Goal: Information Seeking & Learning: Find specific fact

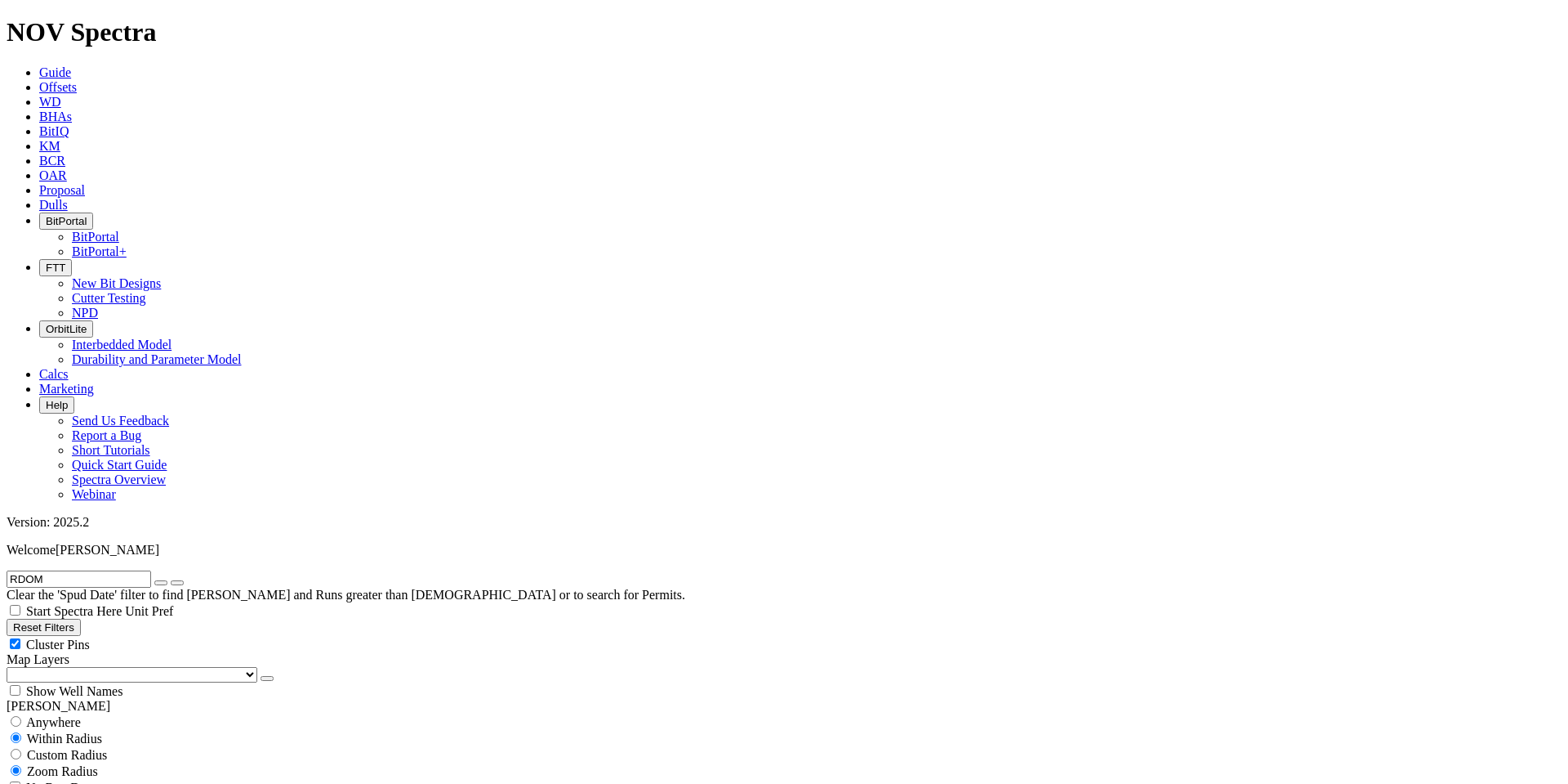
scroll to position [639, 0]
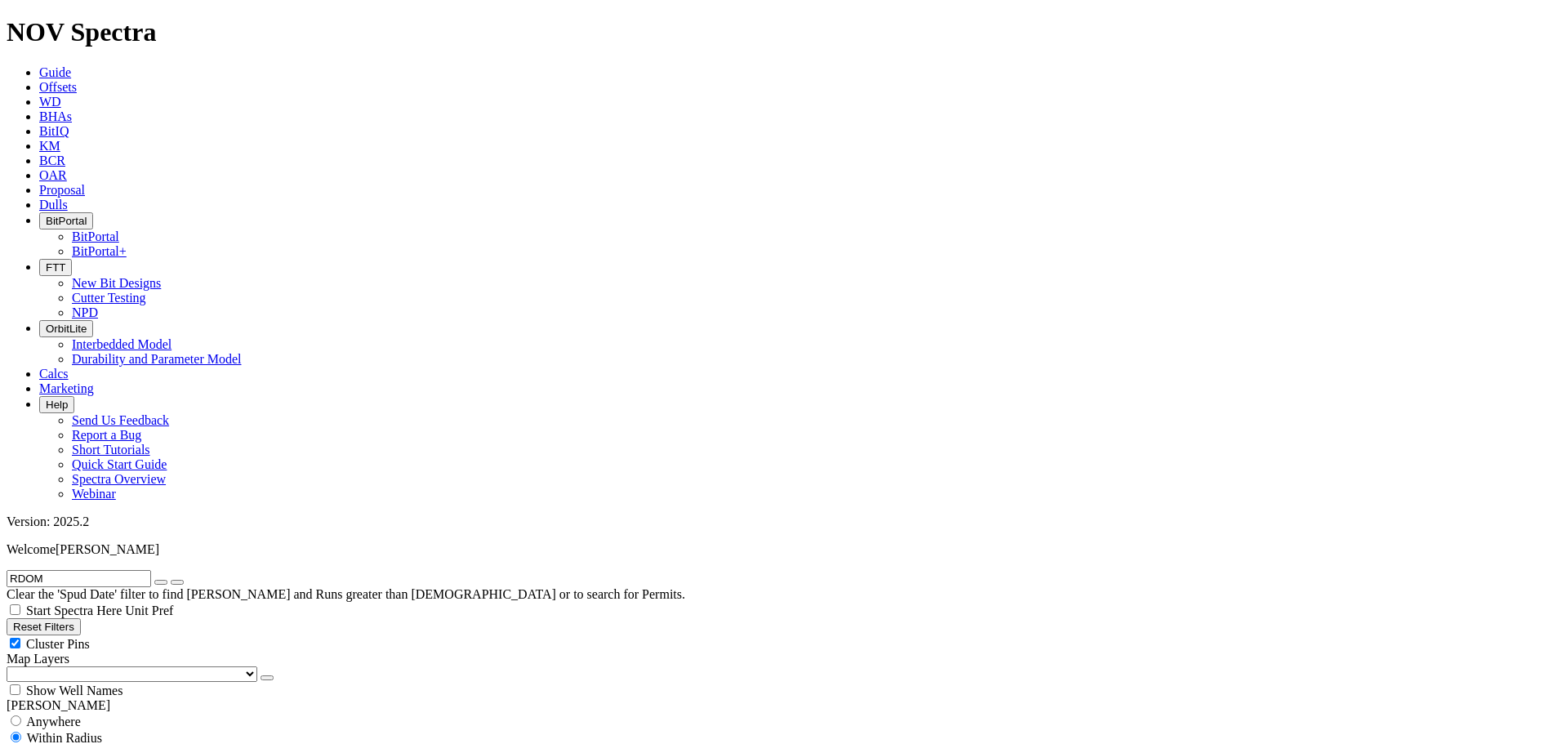
click at [46, 215] on icon "button" at bounding box center [46, 221] width 0 height 12
click at [127, 244] on link "BitPortal+" at bounding box center [99, 251] width 54 height 14
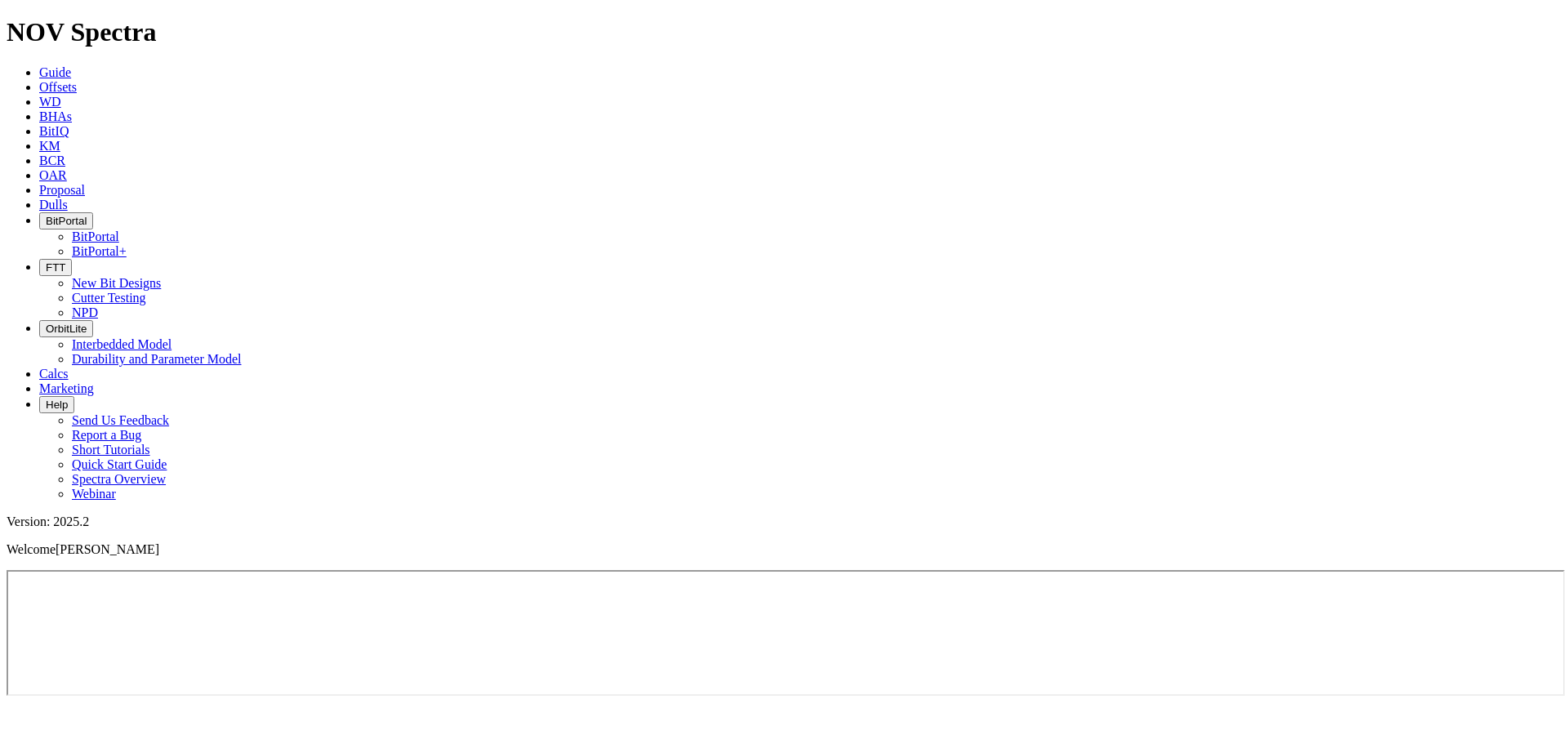
click at [40, 80] on icon at bounding box center [40, 87] width 0 height 14
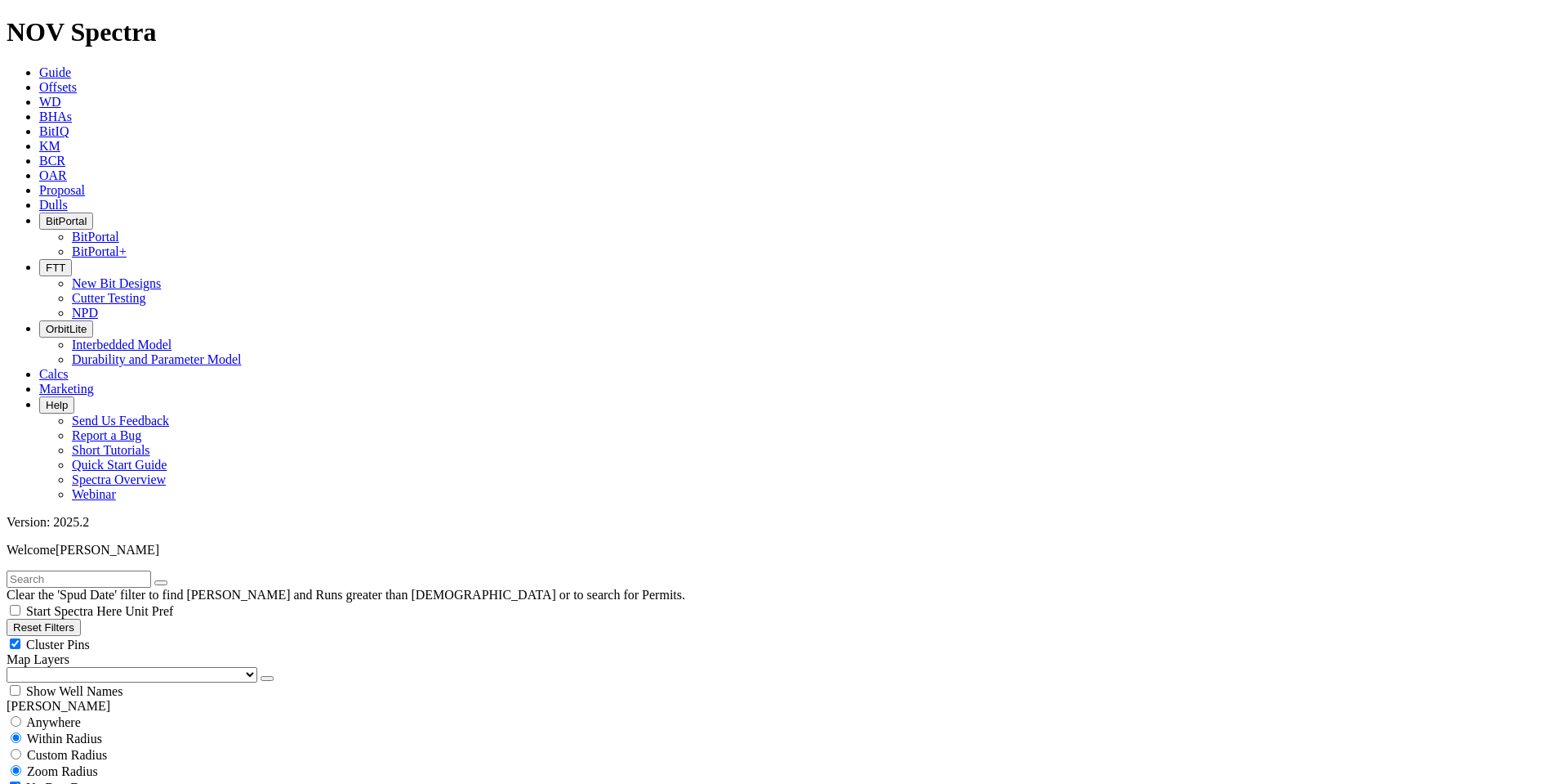
click at [53, 570] on input "text" at bounding box center [79, 578] width 144 height 17
type input "RHT"
click at [171, 580] on button "submit" at bounding box center [177, 582] width 13 height 5
